Goal: Information Seeking & Learning: Learn about a topic

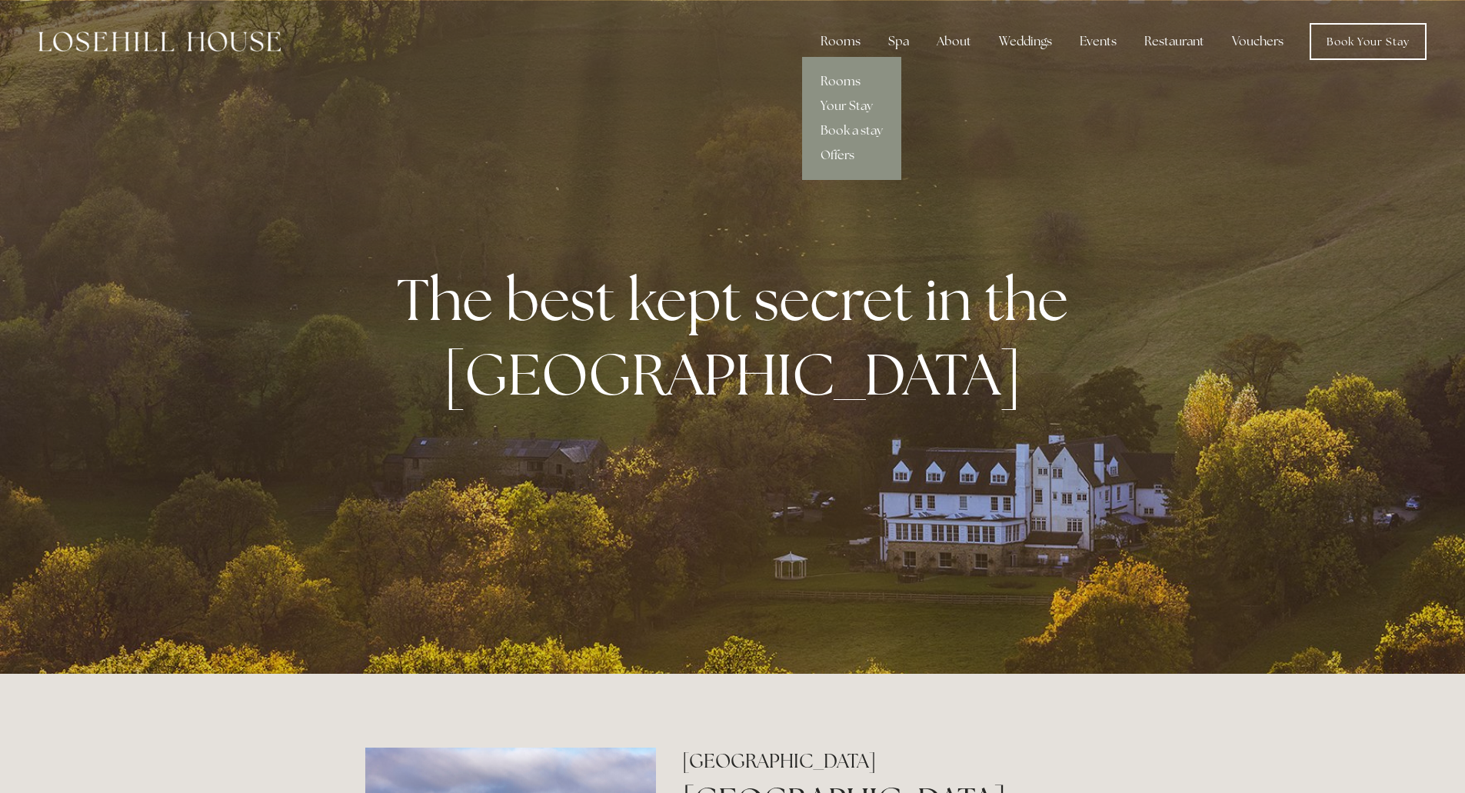
click at [853, 86] on link "Rooms" at bounding box center [851, 81] width 99 height 25
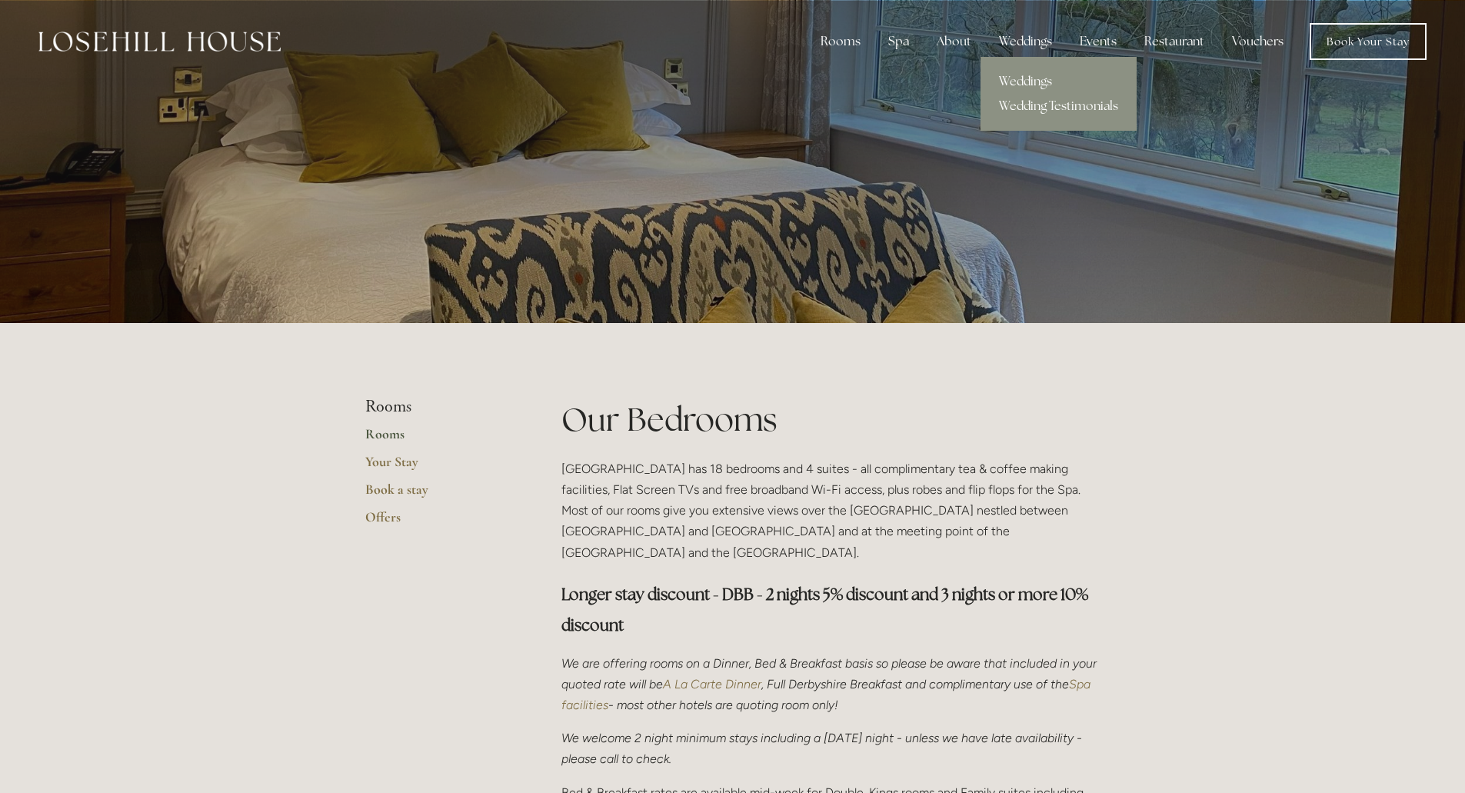
click at [1019, 72] on link "Weddings" at bounding box center [1058, 81] width 156 height 25
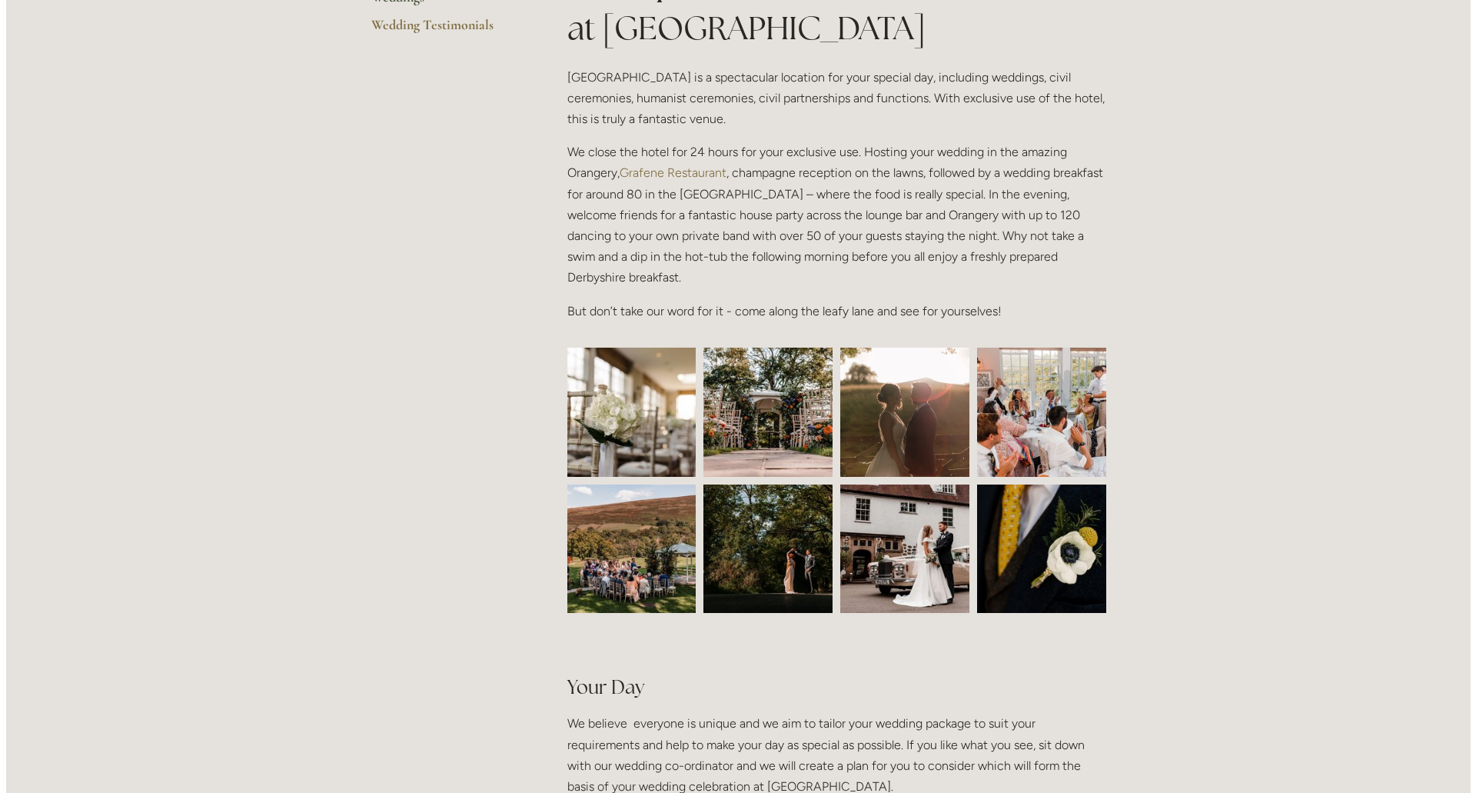
scroll to position [461, 0]
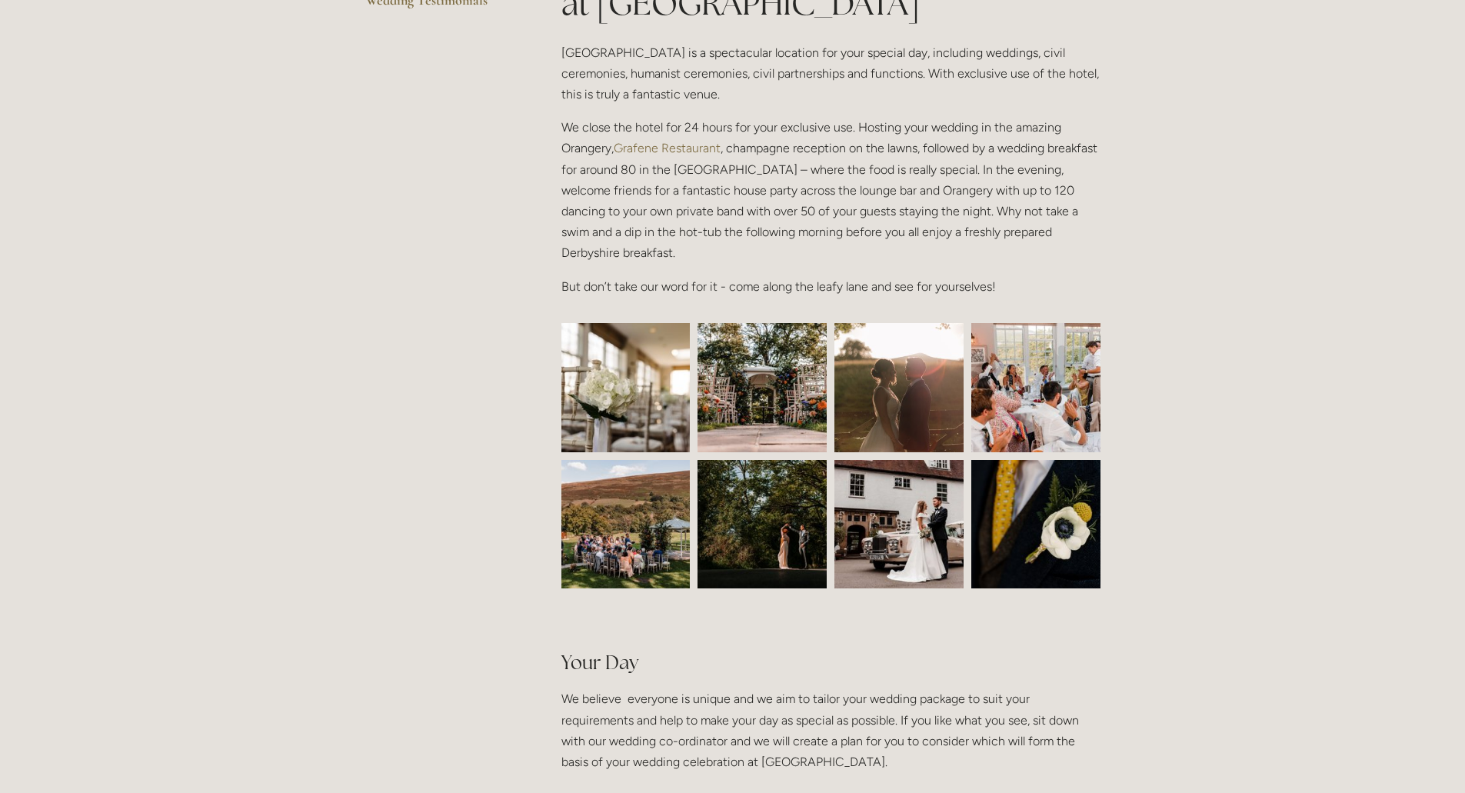
click at [648, 535] on img at bounding box center [626, 524] width 194 height 129
